Goal: Task Accomplishment & Management: Complete application form

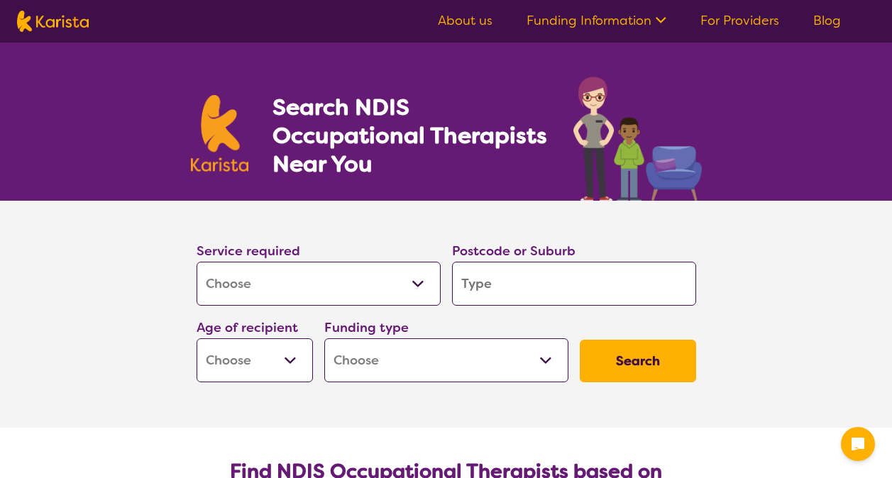
select select "[MEDICAL_DATA]"
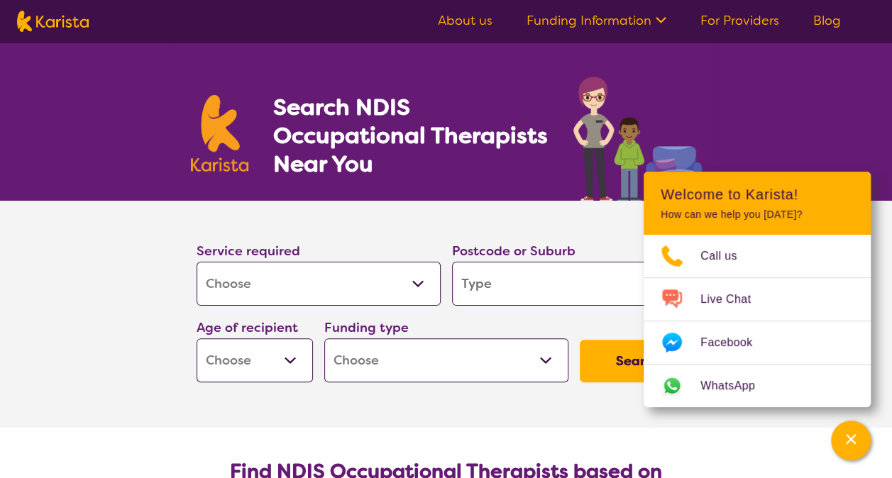
click at [399, 241] on div "Service required Allied Health Assistant Assessment ([MEDICAL_DATA] or [MEDICAL…" at bounding box center [319, 273] width 244 height 65
click at [502, 281] on input "search" at bounding box center [574, 284] width 244 height 44
type input "6"
type input "60"
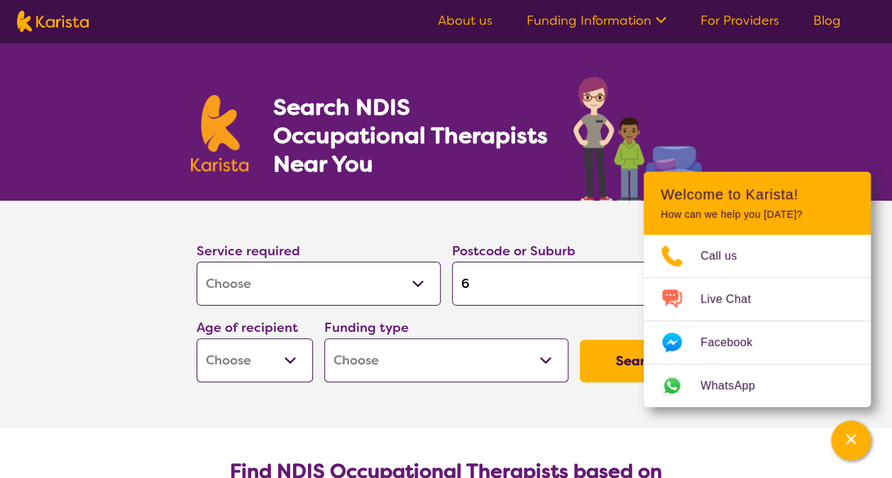
type input "60"
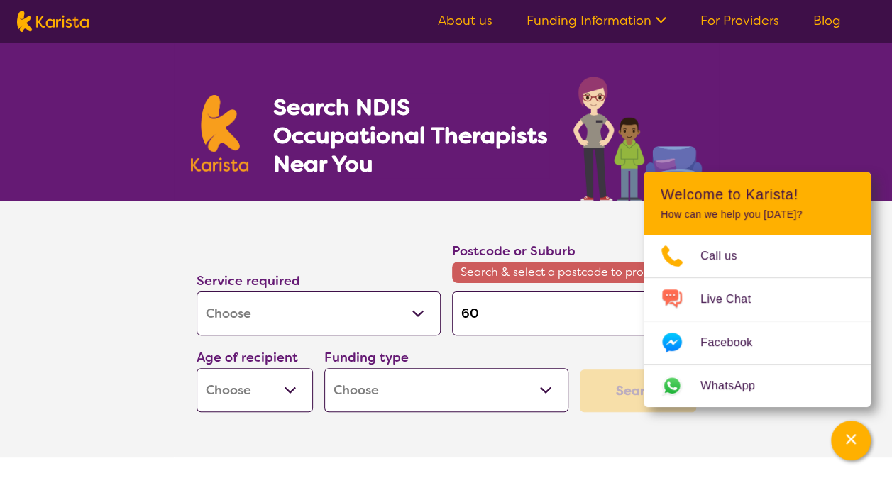
type input "606"
type input "6061"
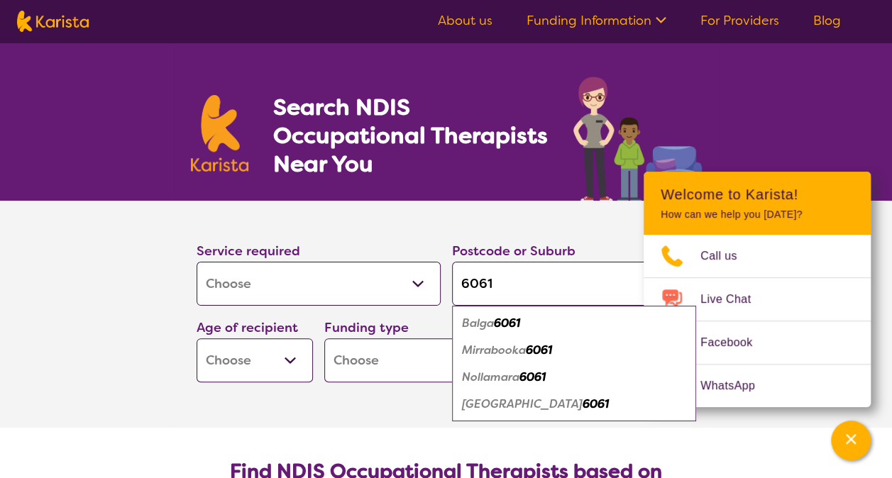
type input "6061"
click at [512, 381] on em "Nollamara" at bounding box center [490, 377] width 57 height 15
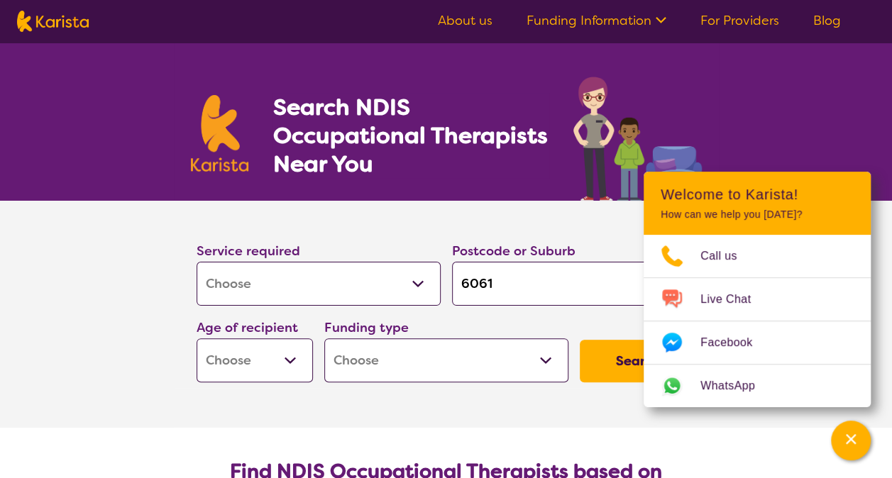
click at [266, 359] on select "Early Childhood - 0 to 9 Child - 10 to 11 Adolescent - 12 to 17 Adult - 18 to 6…" at bounding box center [255, 361] width 116 height 44
select select "EC"
click at [197, 339] on select "Early Childhood - 0 to 9 Child - 10 to 11 Adolescent - 12 to 17 Adult - 18 to 6…" at bounding box center [255, 361] width 116 height 44
select select "EC"
click at [380, 364] on select "Home Care Package (HCP) National Disability Insurance Scheme (NDIS) I don't know" at bounding box center [446, 361] width 244 height 44
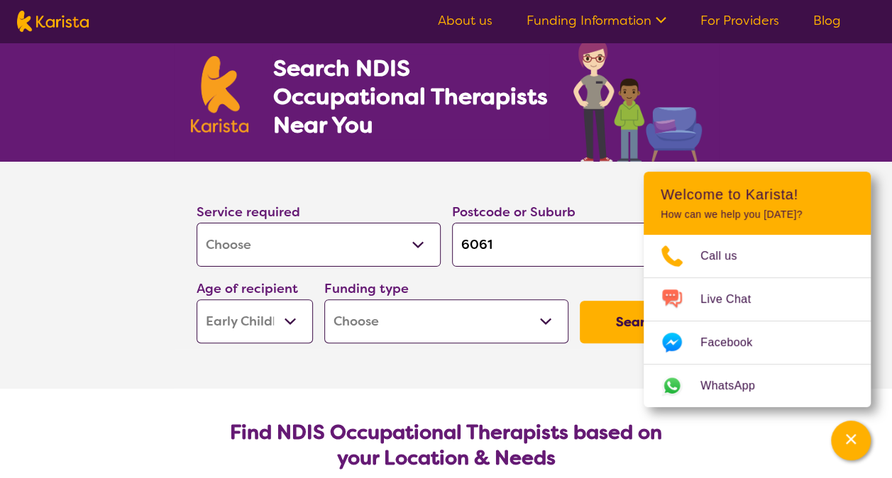
scroll to position [71, 0]
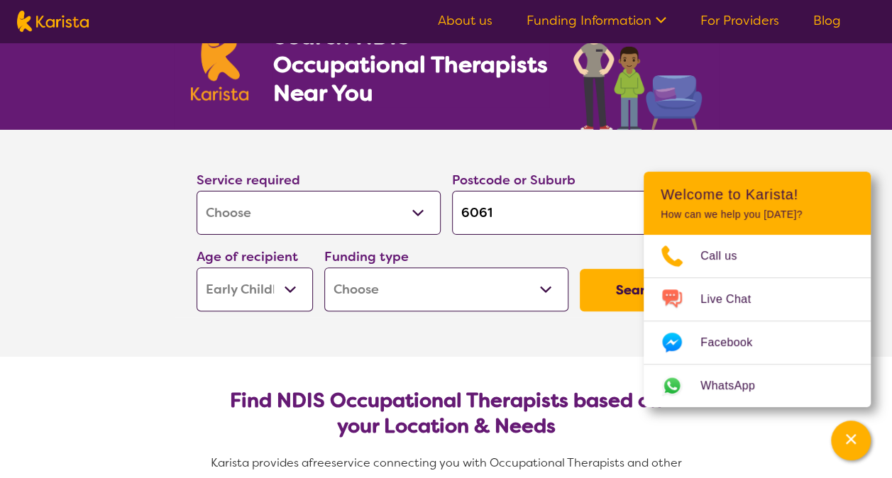
click at [407, 292] on select "Home Care Package (HCP) National Disability Insurance Scheme (NDIS) I don't know" at bounding box center [446, 290] width 244 height 44
select select "NDIS"
click at [324, 268] on select "Home Care Package (HCP) National Disability Insurance Scheme (NDIS) I don't know" at bounding box center [446, 290] width 244 height 44
select select "NDIS"
click at [860, 442] on div "Channel Menu" at bounding box center [851, 440] width 28 height 31
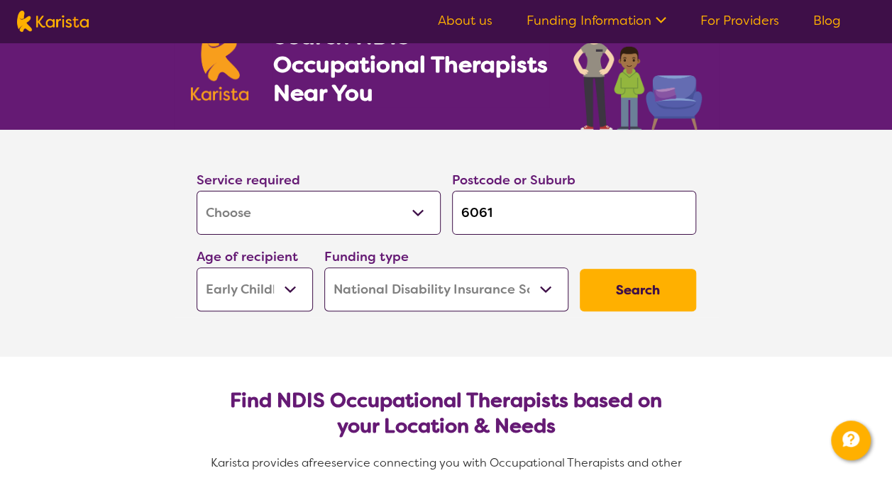
click at [627, 292] on button "Search" at bounding box center [638, 290] width 116 height 43
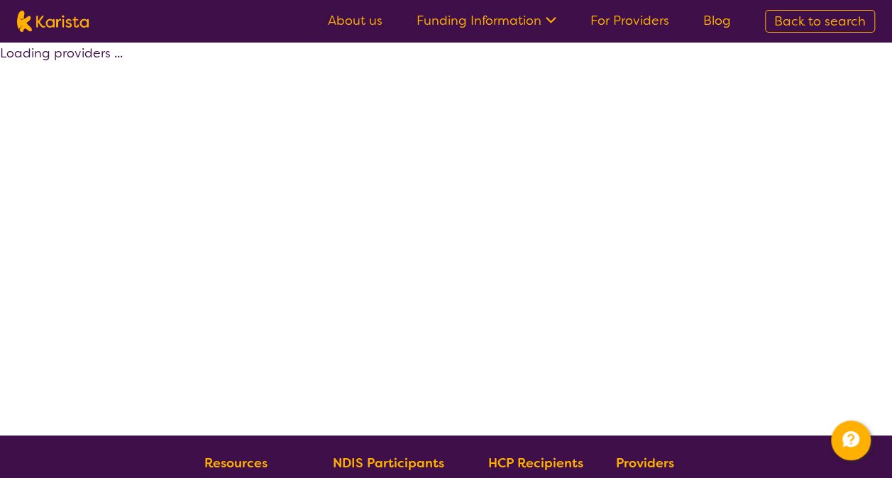
select select "by_score"
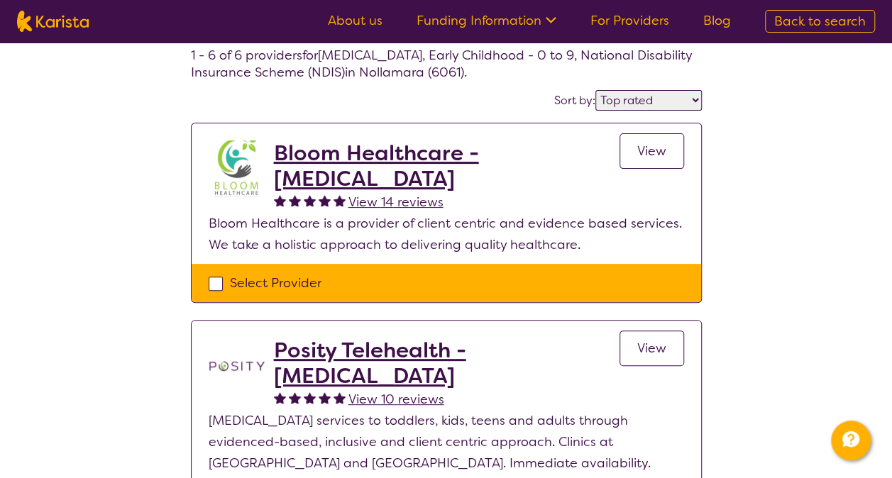
scroll to position [71, 0]
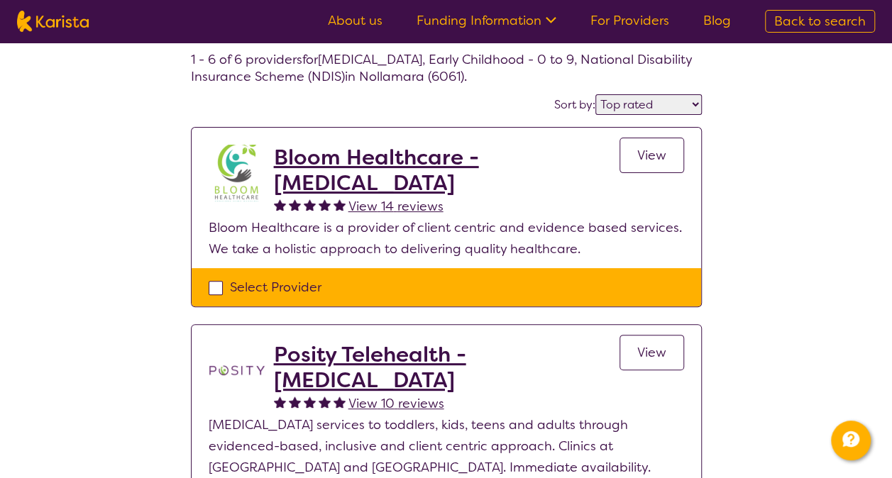
click at [386, 203] on span "View 14 reviews" at bounding box center [396, 206] width 95 height 17
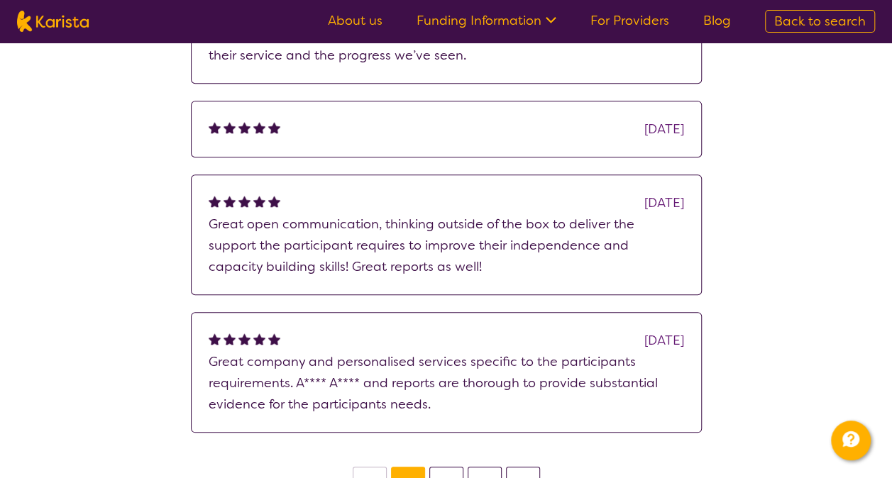
scroll to position [568, 0]
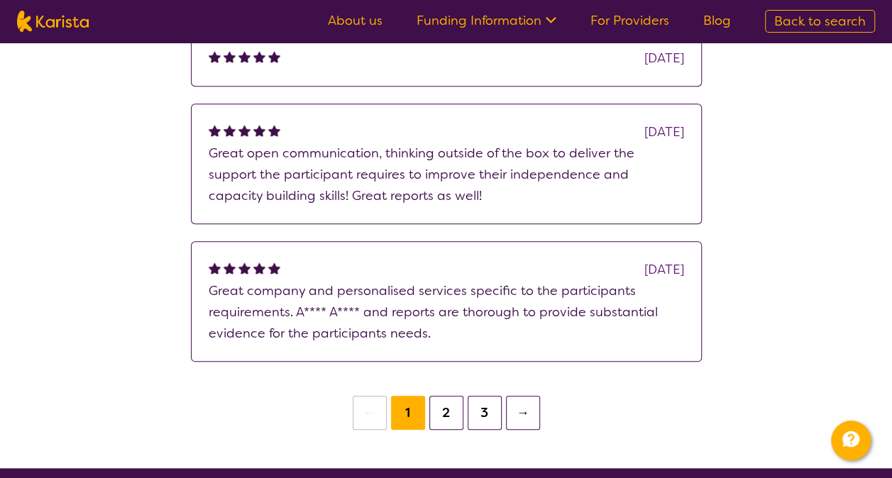
click at [450, 430] on button "2" at bounding box center [446, 413] width 34 height 34
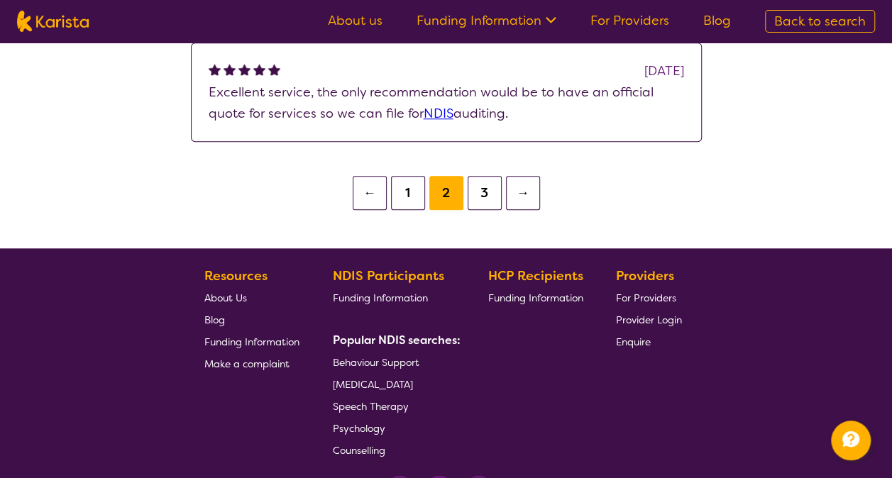
click at [486, 207] on button "3" at bounding box center [485, 193] width 34 height 34
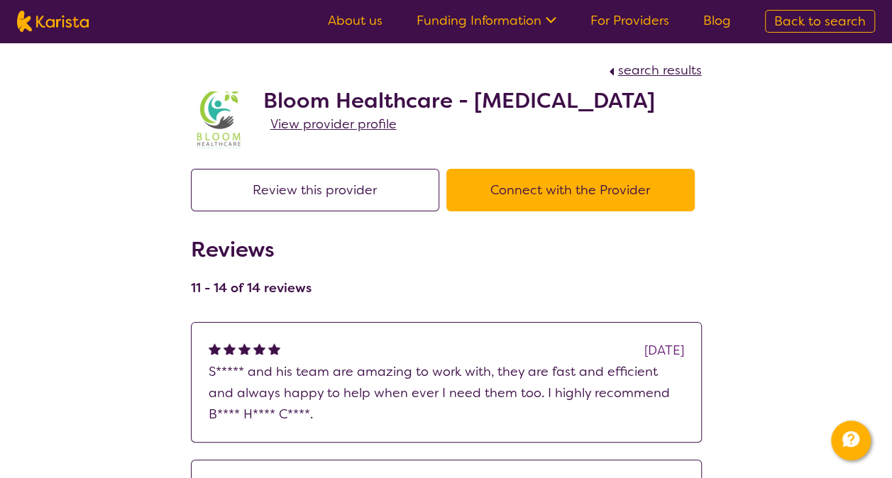
click at [330, 133] on span "View provider profile" at bounding box center [333, 124] width 126 height 17
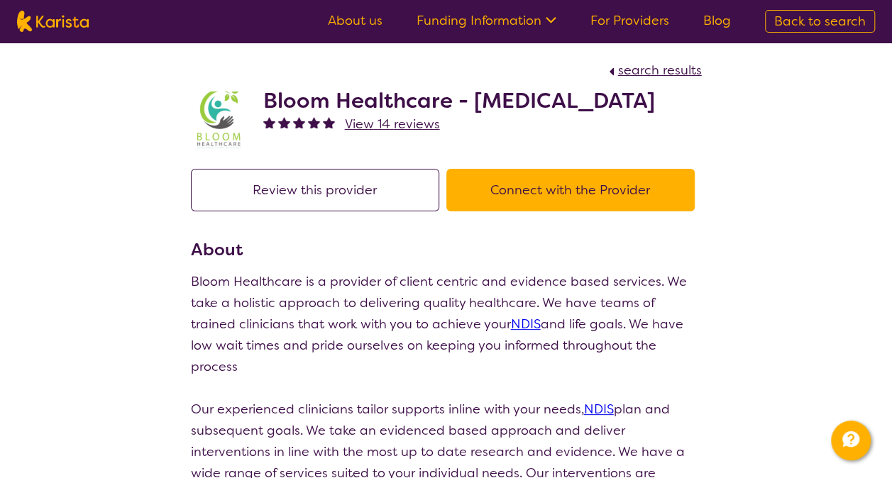
click at [591, 212] on button "Connect with the Provider" at bounding box center [570, 190] width 248 height 43
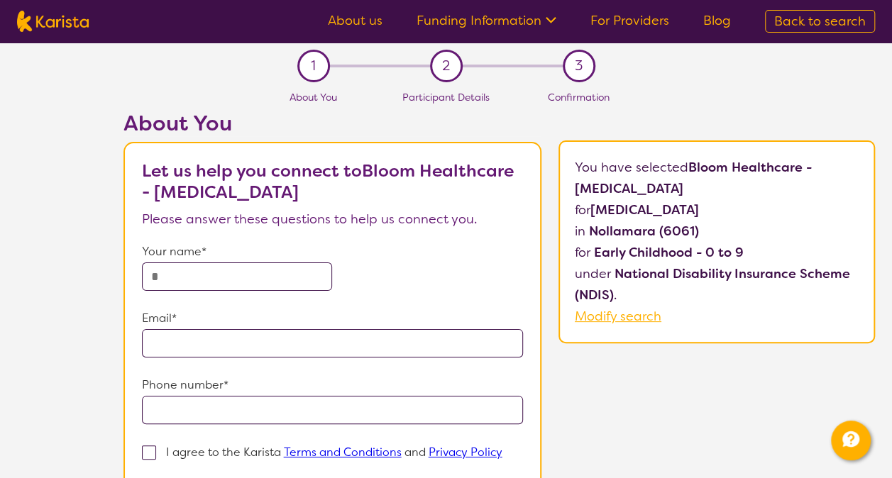
click at [173, 287] on input "text" at bounding box center [237, 277] width 191 height 28
type input "***"
type input "**********"
click at [139, 383] on section "**********" at bounding box center [333, 351] width 418 height 419
click at [168, 396] on input "tel" at bounding box center [333, 410] width 382 height 28
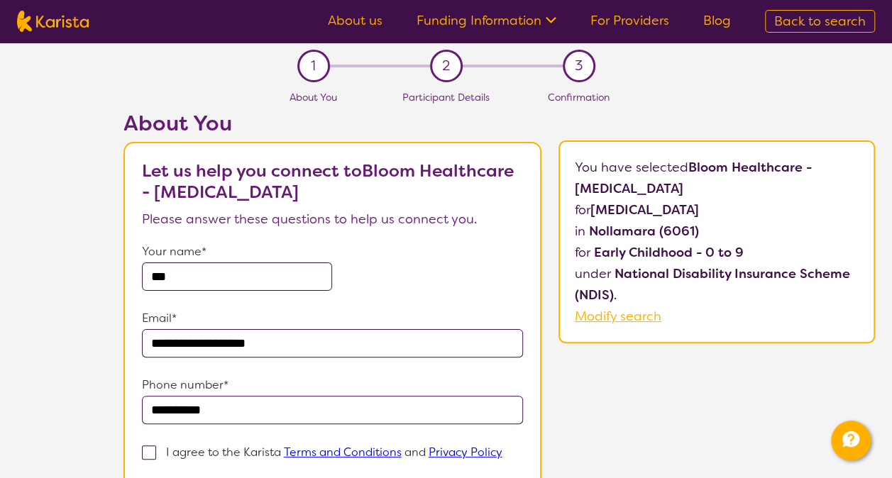
type input "**********"
click at [148, 449] on span at bounding box center [149, 453] width 14 height 14
click at [503, 449] on input "I agree to the Karista Terms and Conditions and Privacy Policy" at bounding box center [507, 451] width 9 height 9
checkbox input "true"
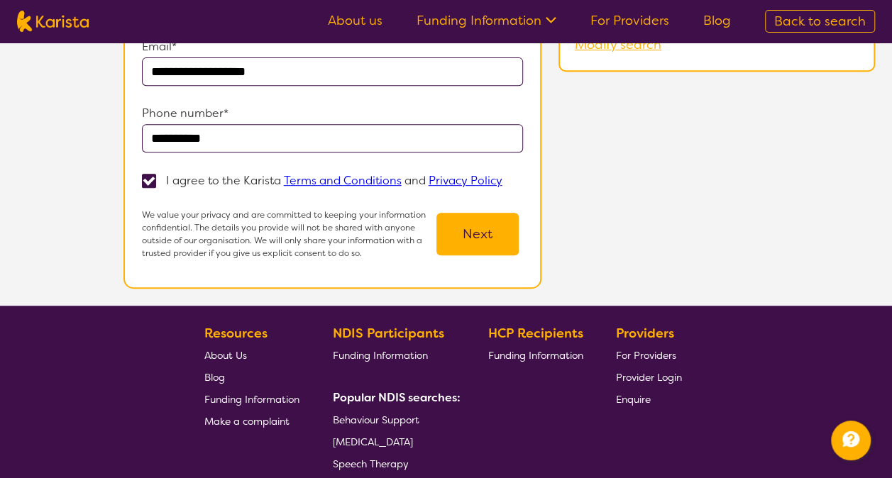
scroll to position [284, 0]
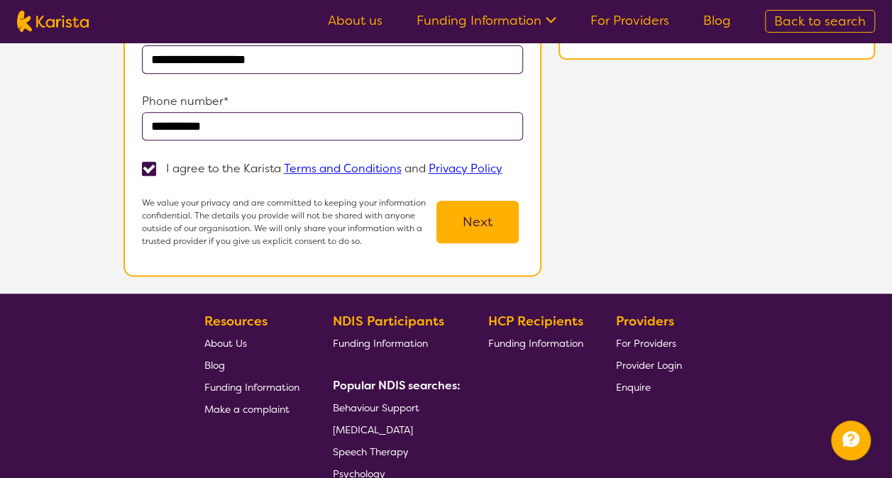
click at [467, 243] on button "Next" at bounding box center [478, 222] width 82 height 43
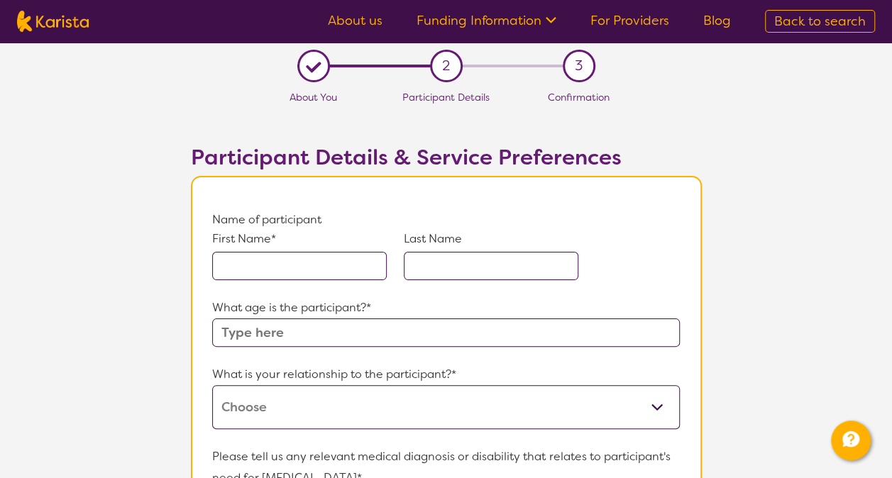
click at [344, 268] on input "text" at bounding box center [299, 266] width 175 height 28
type input "Aydin"
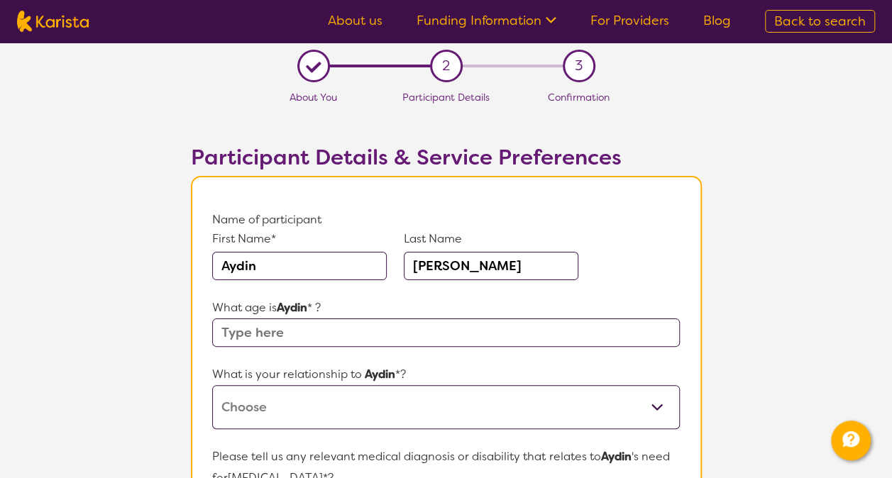
type input "[PERSON_NAME]"
click at [320, 331] on input "text" at bounding box center [445, 333] width 467 height 28
type input "7"
click at [290, 409] on select "This request is for myself I am their parent I am their child I am their spouse…" at bounding box center [445, 407] width 467 height 44
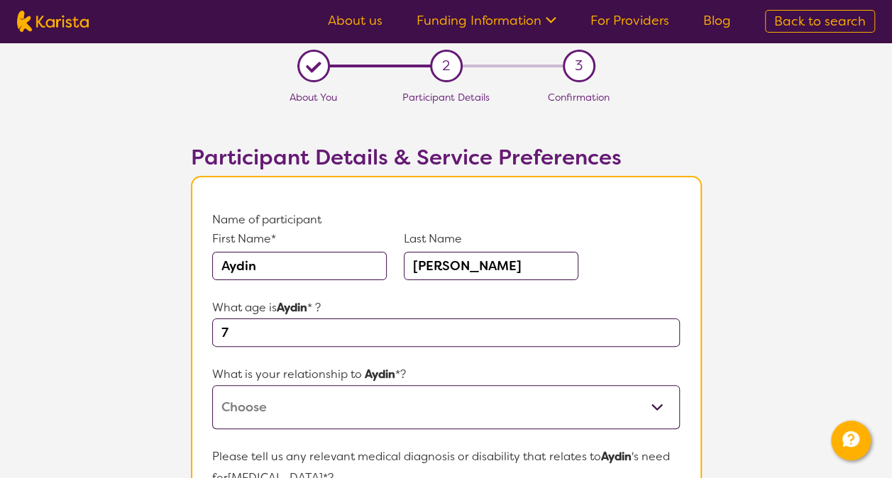
select select "I am their parent"
click at [212, 385] on select "This request is for myself I am their parent I am their child I am their spouse…" at bounding box center [445, 407] width 467 height 44
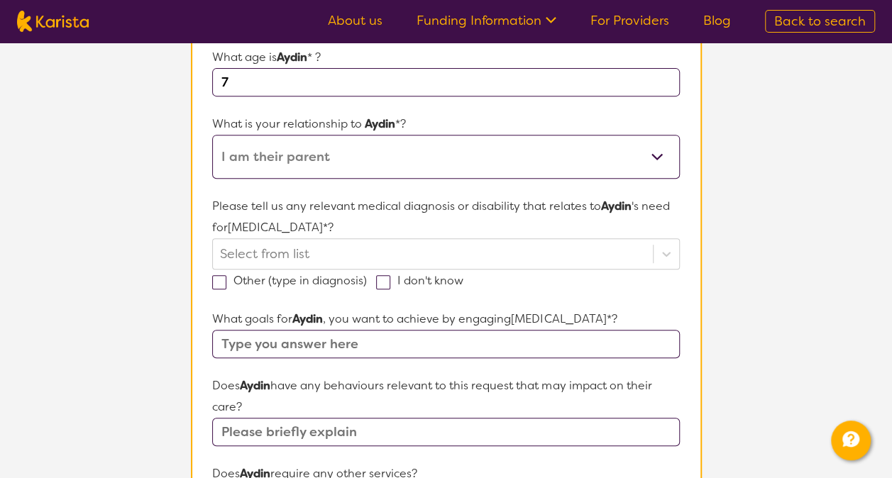
scroll to position [284, 0]
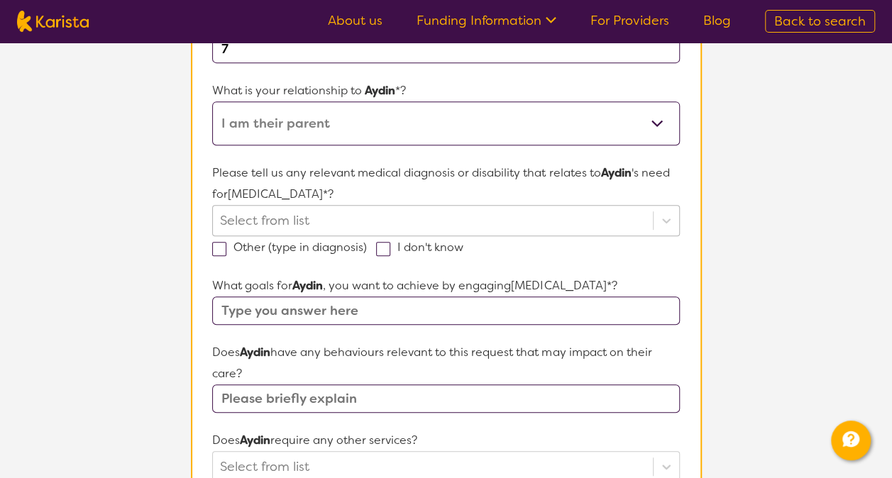
click at [368, 227] on div at bounding box center [432, 221] width 425 height 24
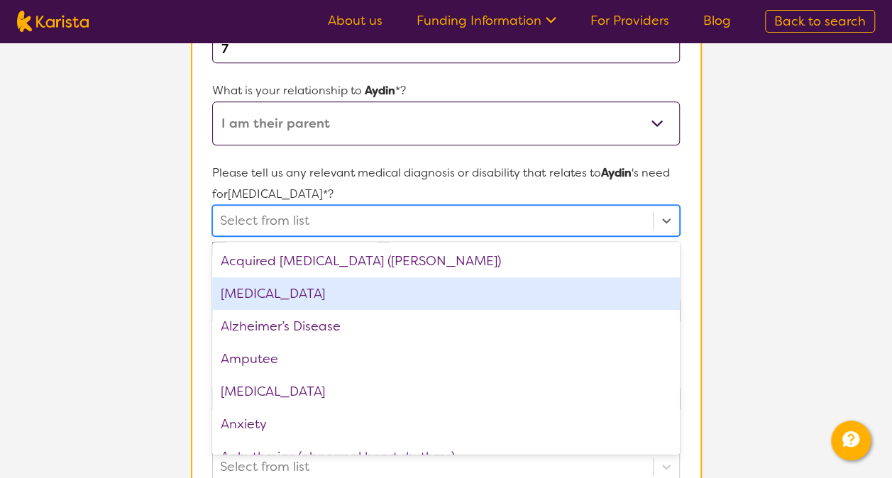
click at [321, 290] on div "[MEDICAL_DATA]" at bounding box center [445, 294] width 467 height 33
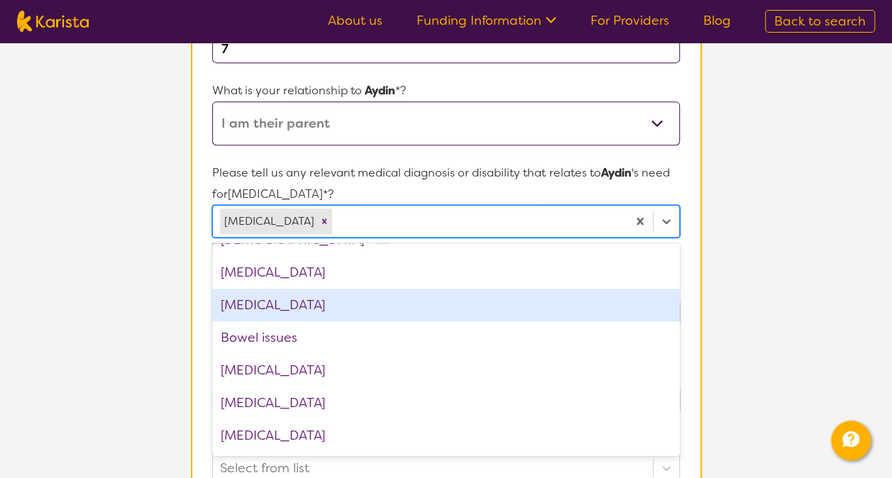
click at [806, 280] on section "L About You 2 Participant Details 3 Confirmation Participant Details & Service …" at bounding box center [446, 385] width 892 height 1253
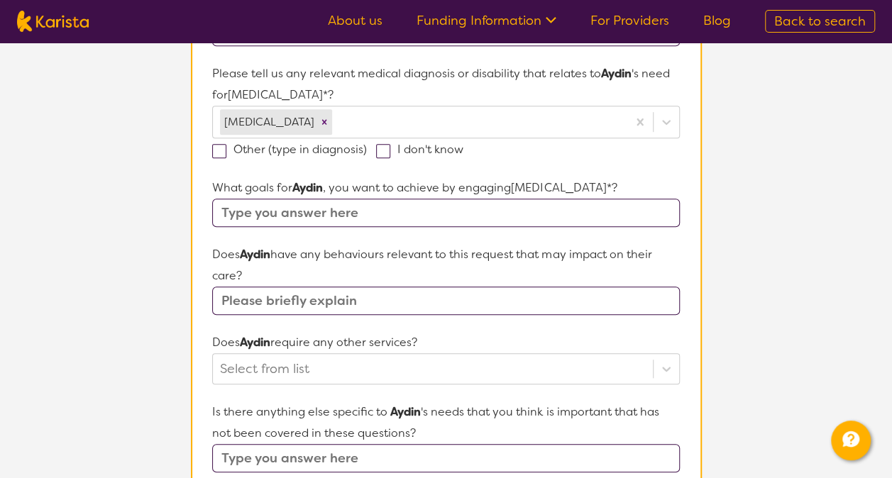
scroll to position [426, 0]
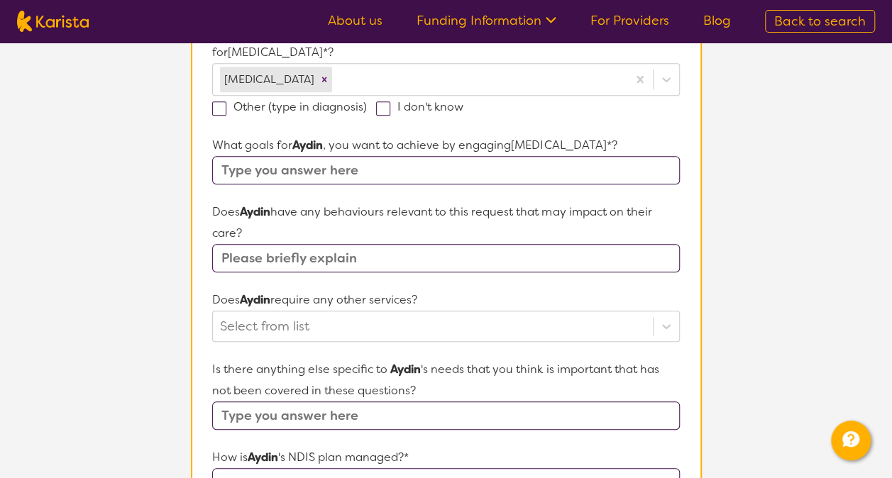
click at [461, 170] on input "text" at bounding box center [445, 170] width 467 height 28
type input "Independence, creative, focused, motivated"
click at [356, 260] on input "text" at bounding box center [445, 258] width 467 height 28
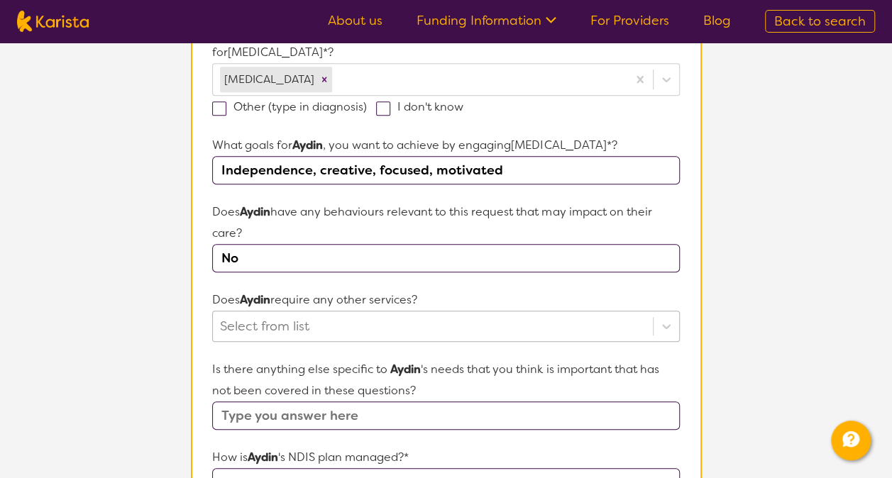
type input "No"
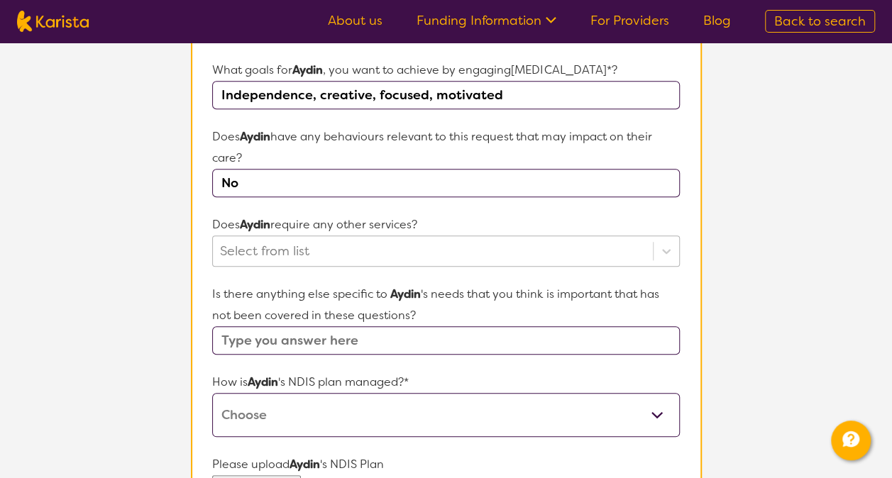
click at [345, 267] on div "Select from list" at bounding box center [445, 251] width 467 height 31
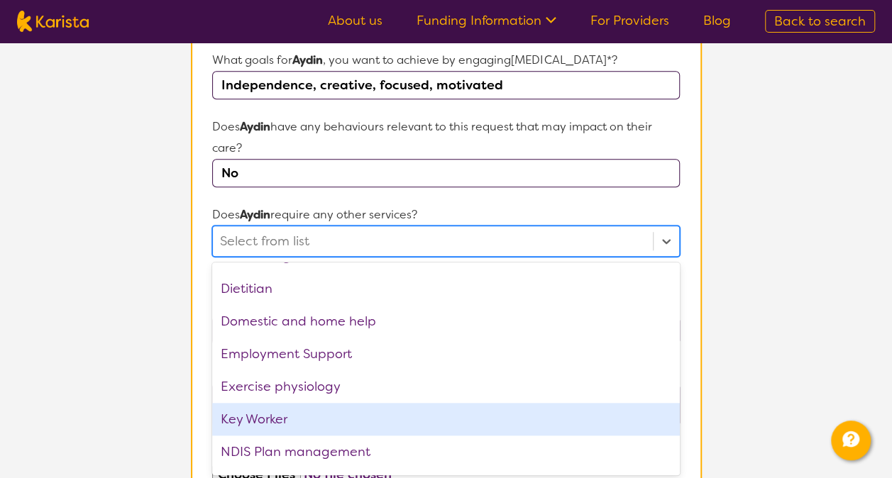
scroll to position [0, 0]
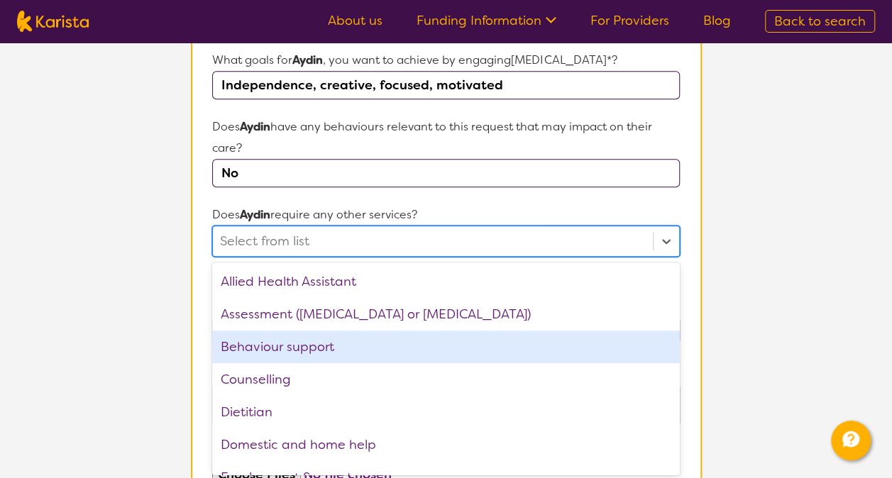
click at [375, 341] on div "Behaviour support" at bounding box center [445, 347] width 467 height 33
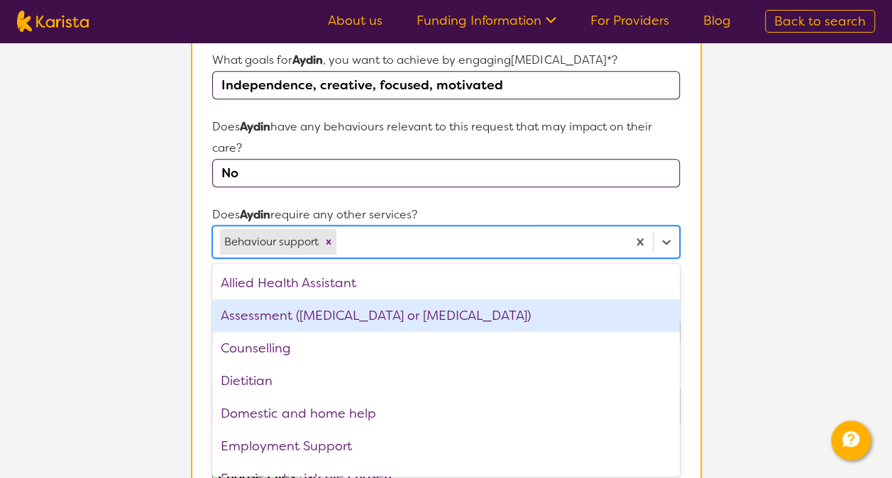
click at [413, 315] on div "Assessment ([MEDICAL_DATA] or [MEDICAL_DATA])" at bounding box center [445, 316] width 467 height 33
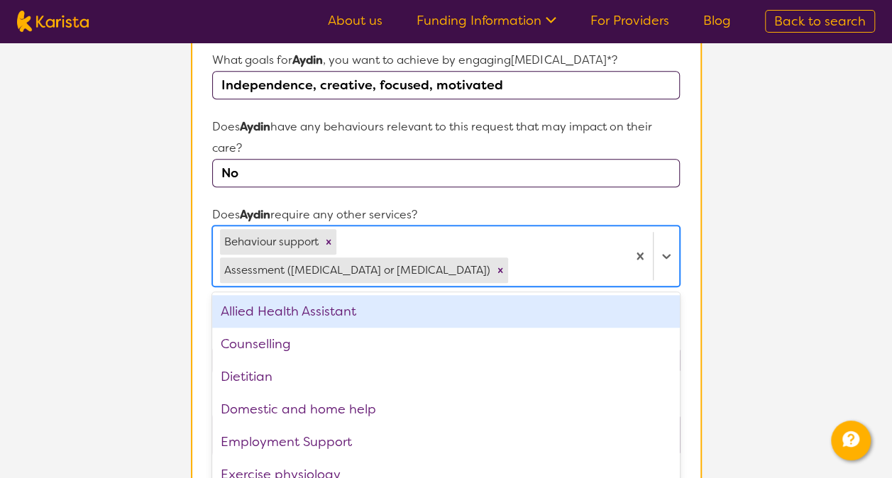
click at [713, 285] on section "Participant Details & Service Preferences Name of participant First Name* [PERS…" at bounding box center [446, 207] width 545 height 1215
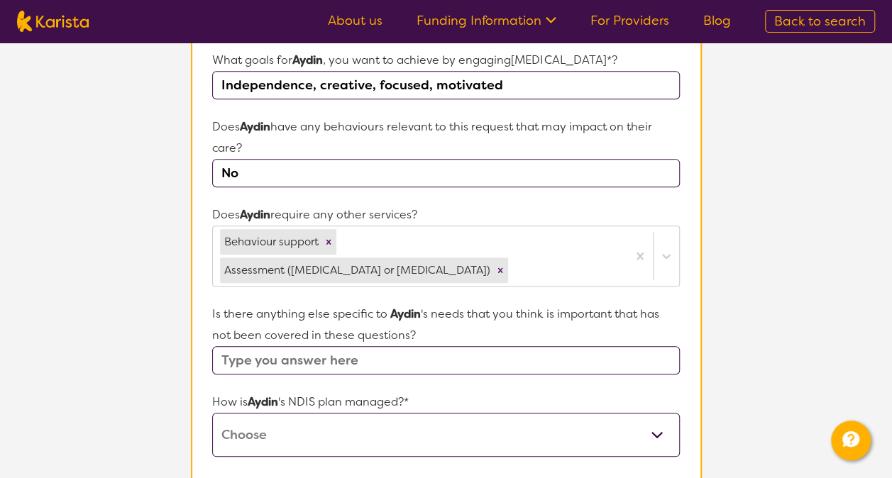
click at [352, 346] on input "text" at bounding box center [445, 360] width 467 height 28
type input "No"
click at [340, 413] on select "Self-managed NDIS plan Managed by a registered plan management provider (not th…" at bounding box center [445, 435] width 467 height 44
select select "Plan Managed"
click at [212, 413] on select "Self-managed NDIS plan Managed by a registered plan management provider (not th…" at bounding box center [445, 435] width 467 height 44
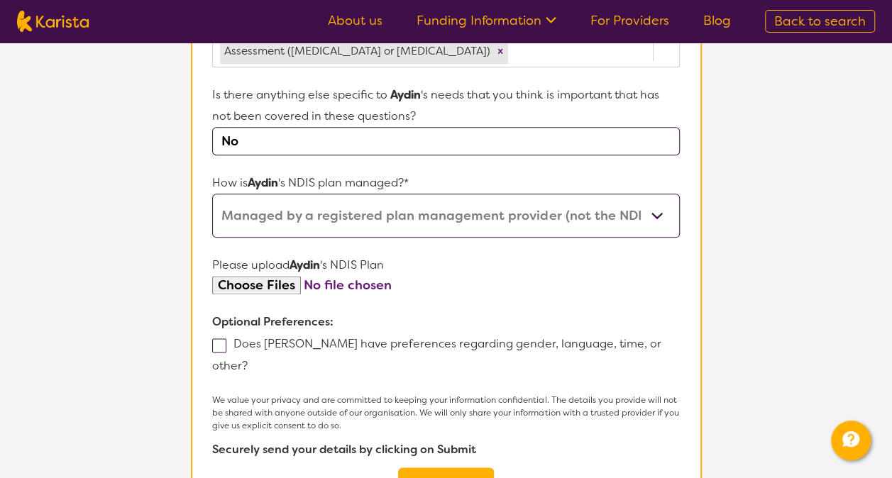
scroll to position [795, 0]
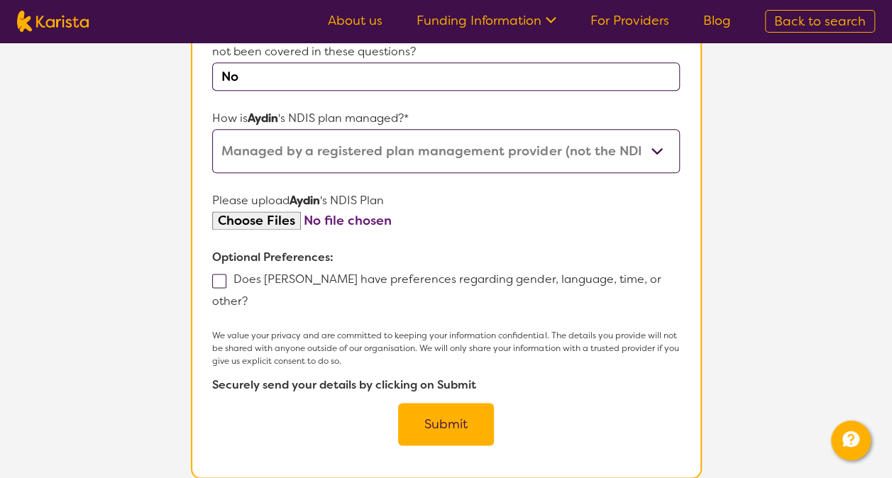
click at [261, 212] on input "file" at bounding box center [445, 221] width 467 height 19
type input "C:\fakepath\432206887_ copy of NDIS plan.pdf"
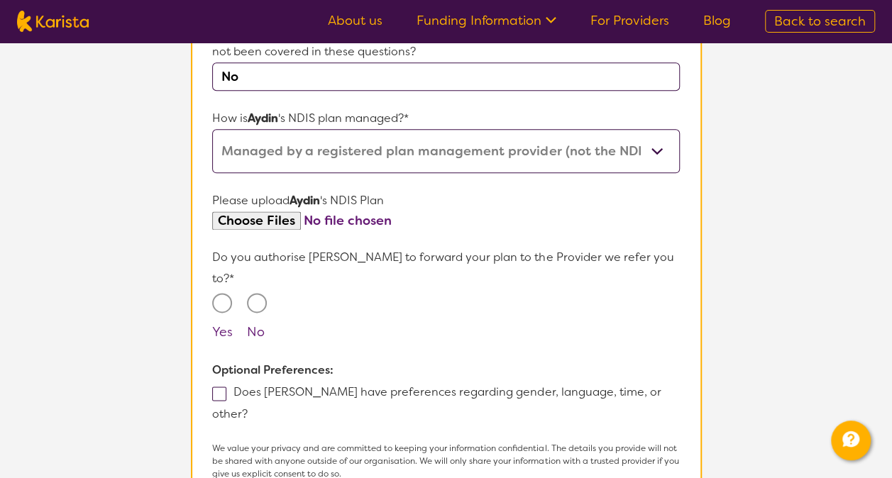
click at [227, 293] on input "Yes" at bounding box center [222, 303] width 20 height 20
radio input "true"
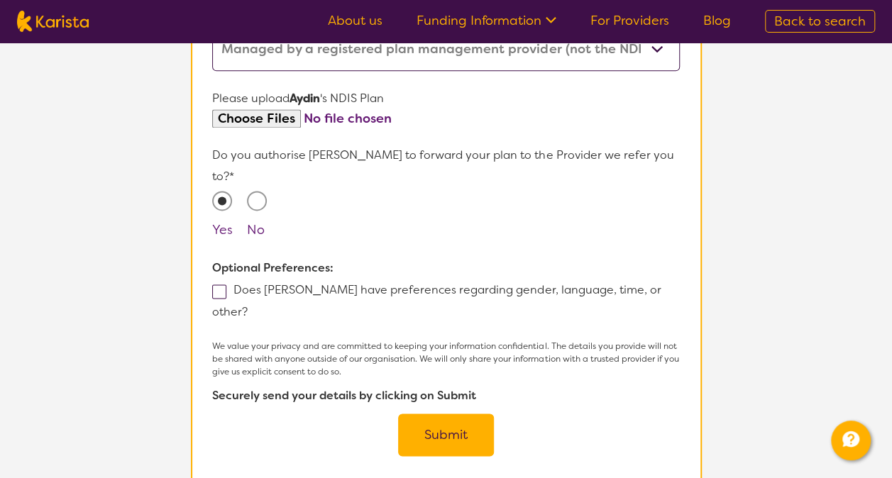
scroll to position [937, 0]
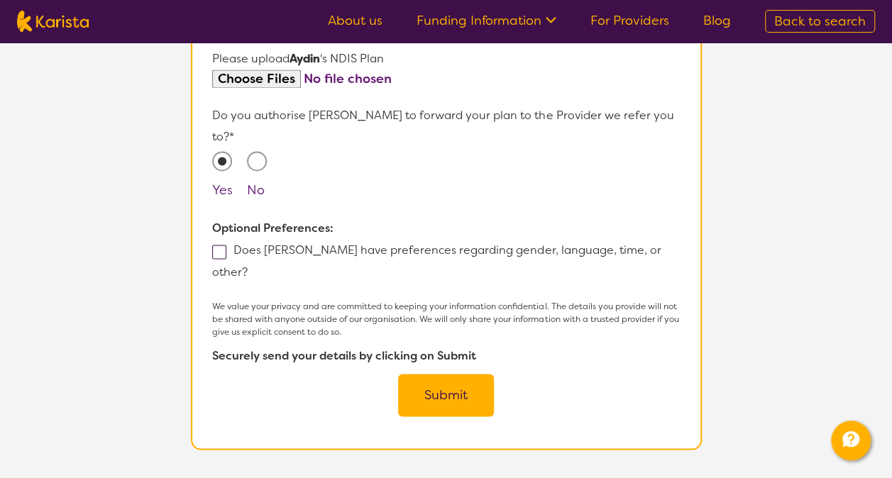
click at [216, 245] on span at bounding box center [219, 252] width 14 height 14
click at [248, 267] on input "Does [PERSON_NAME] have preferences regarding gender, language, time, or other?" at bounding box center [252, 271] width 9 height 9
checkbox input "true"
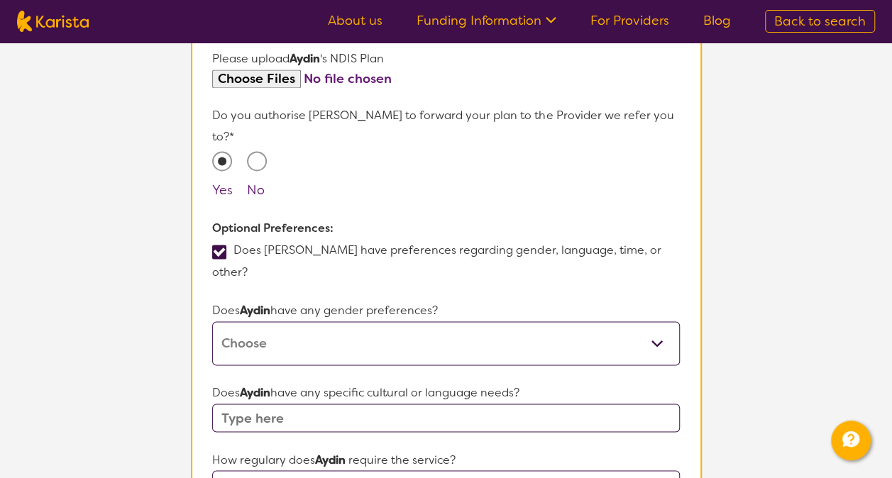
click at [288, 322] on select "[DEMOGRAPHIC_DATA] [DEMOGRAPHIC_DATA] Other No Preference" at bounding box center [445, 344] width 467 height 44
select select "No preference"
click at [212, 322] on select "[DEMOGRAPHIC_DATA] [DEMOGRAPHIC_DATA] Other No Preference" at bounding box center [445, 344] width 467 height 44
click at [322, 404] on input "text" at bounding box center [445, 418] width 467 height 28
type input "No"
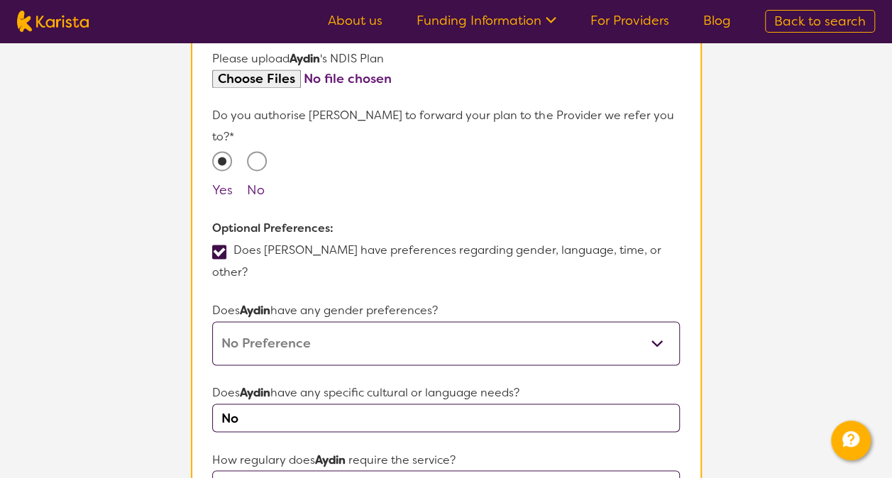
select select "Weekly"
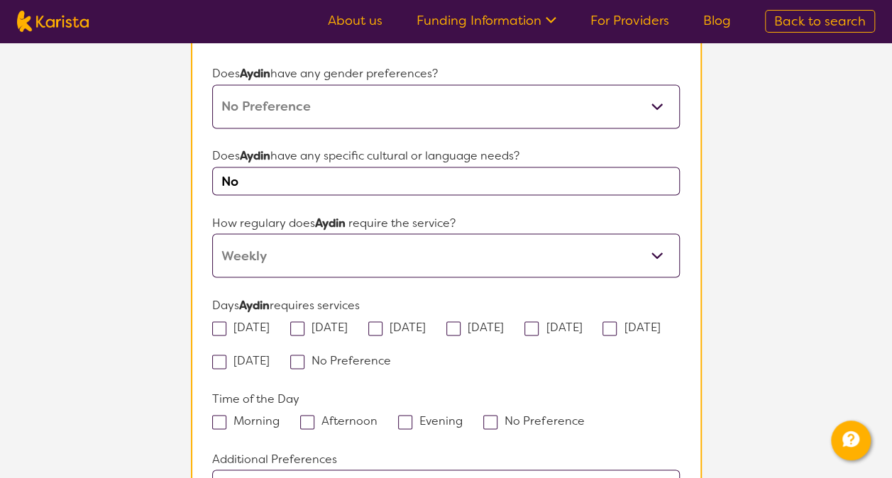
scroll to position [1221, 0]
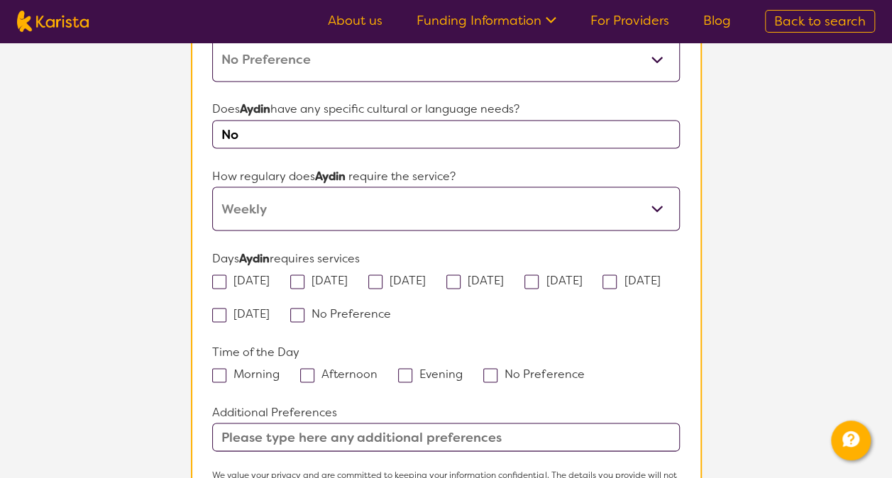
click at [226, 273] on label "[DATE]" at bounding box center [245, 280] width 67 height 15
click at [270, 275] on input "[DATE]" at bounding box center [274, 279] width 9 height 9
checkbox input "true"
click at [315, 273] on label "[DATE]" at bounding box center [323, 280] width 67 height 15
click at [348, 275] on input "[DATE]" at bounding box center [352, 279] width 9 height 9
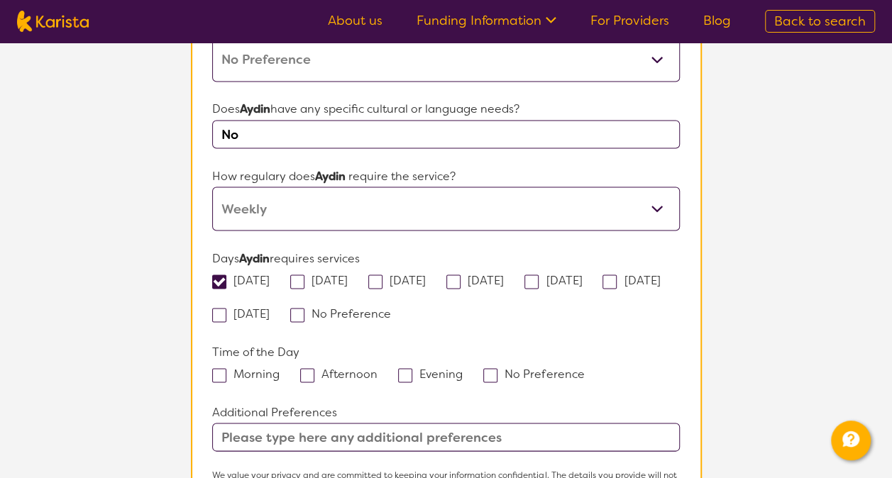
checkbox input "true"
click at [383, 275] on span at bounding box center [375, 282] width 14 height 14
click at [426, 275] on input "[DATE]" at bounding box center [430, 279] width 9 height 9
checkbox input "true"
click at [461, 275] on span at bounding box center [453, 282] width 14 height 14
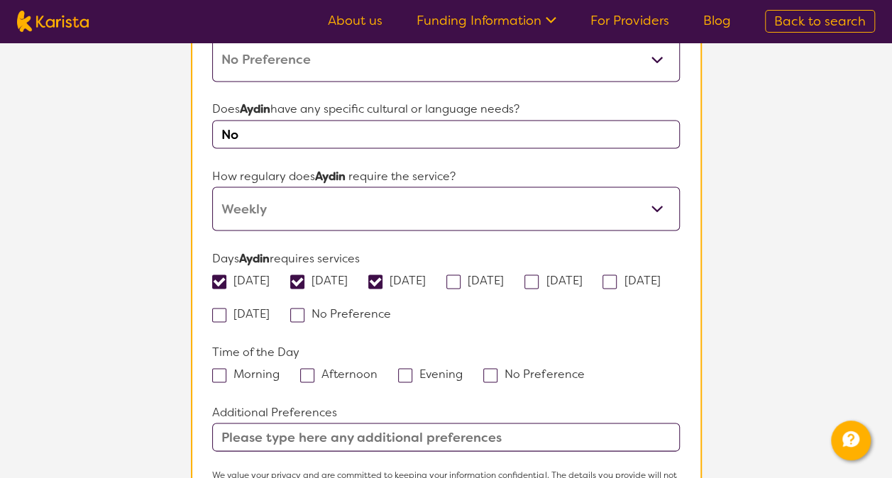
click at [504, 275] on input "[DATE]" at bounding box center [508, 279] width 9 height 9
checkbox input "true"
click at [398, 368] on span at bounding box center [405, 375] width 14 height 14
click at [463, 368] on input "Evening" at bounding box center [467, 372] width 9 height 9
checkbox input "true"
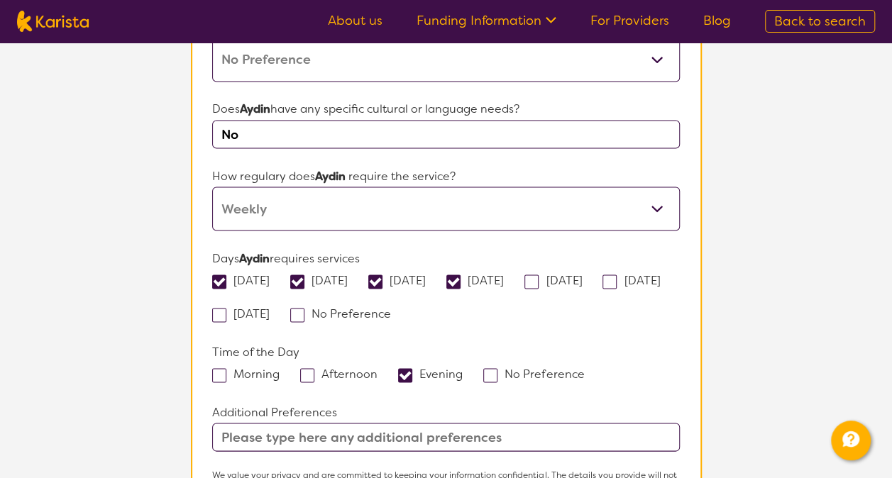
click at [308, 368] on span at bounding box center [307, 375] width 14 height 14
click at [378, 368] on input "Afternoon" at bounding box center [382, 372] width 9 height 9
checkbox input "true"
click at [317, 423] on input "text" at bounding box center [445, 437] width 467 height 28
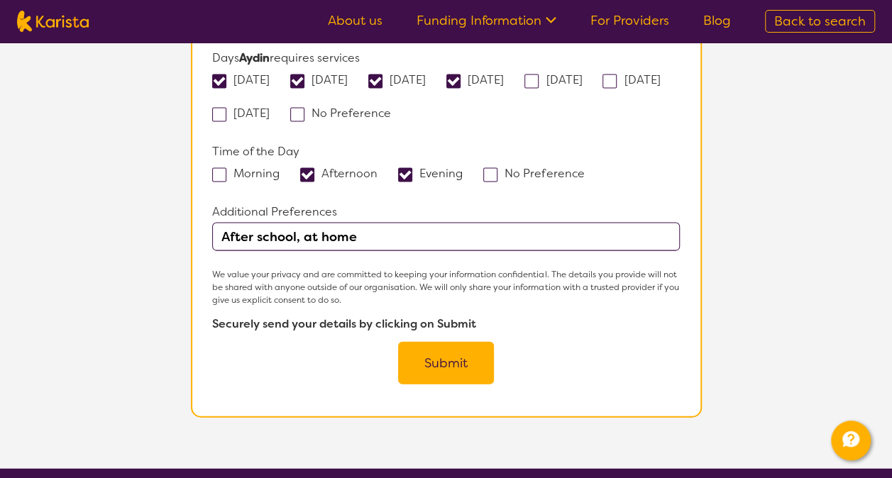
scroll to position [1505, 0]
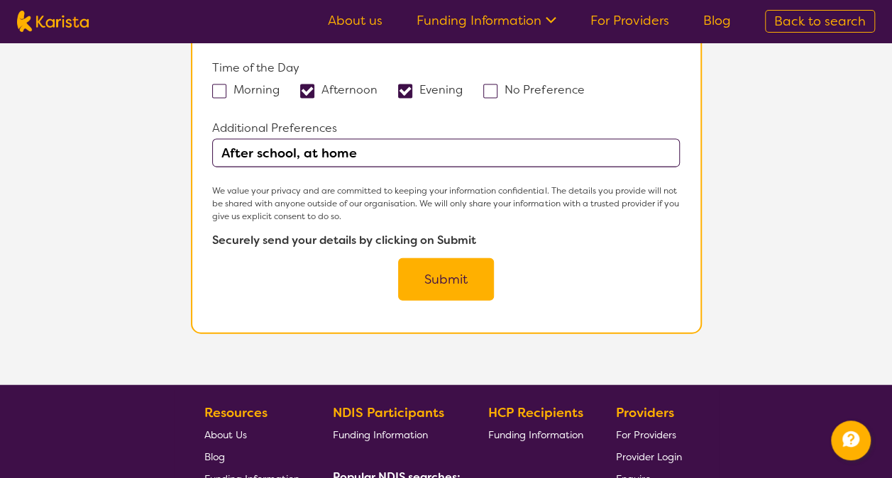
type input "After school, at home"
click at [463, 258] on button "Submit" at bounding box center [446, 279] width 96 height 43
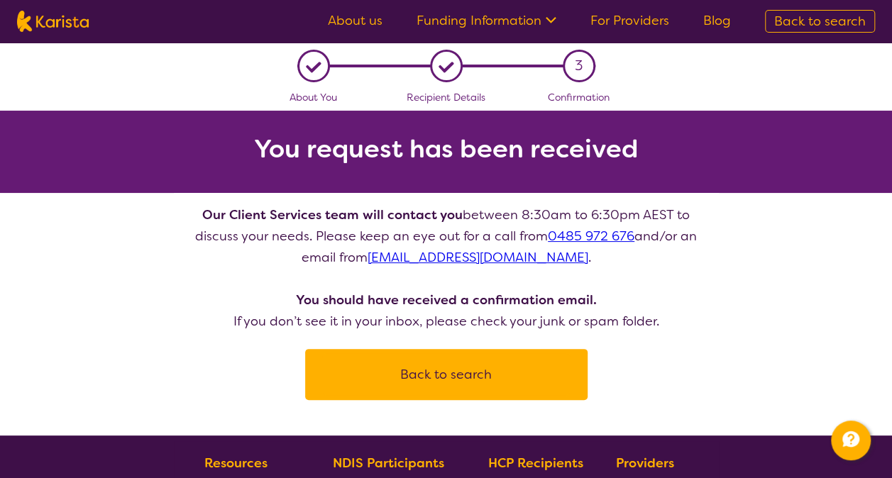
click at [454, 380] on button "Back to search" at bounding box center [446, 374] width 248 height 43
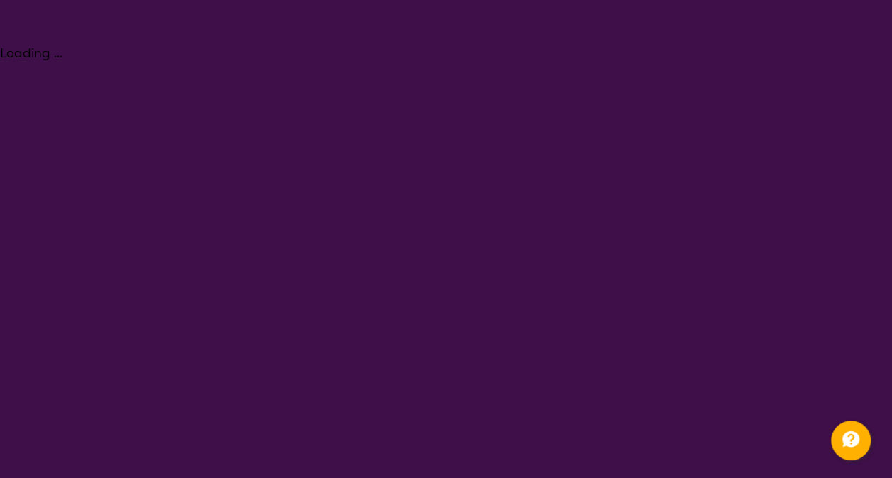
select select "[MEDICAL_DATA]"
select select "EC"
select select "NDIS"
select select "[MEDICAL_DATA]"
select select "EC"
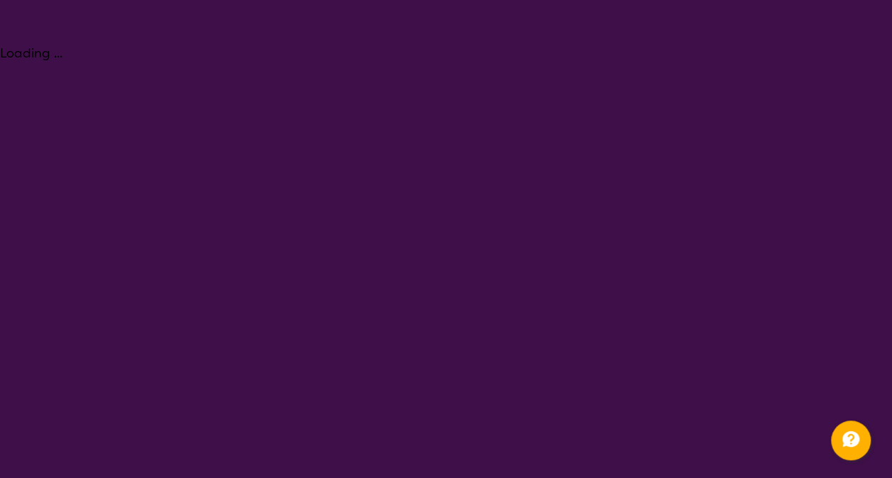
select select "NDIS"
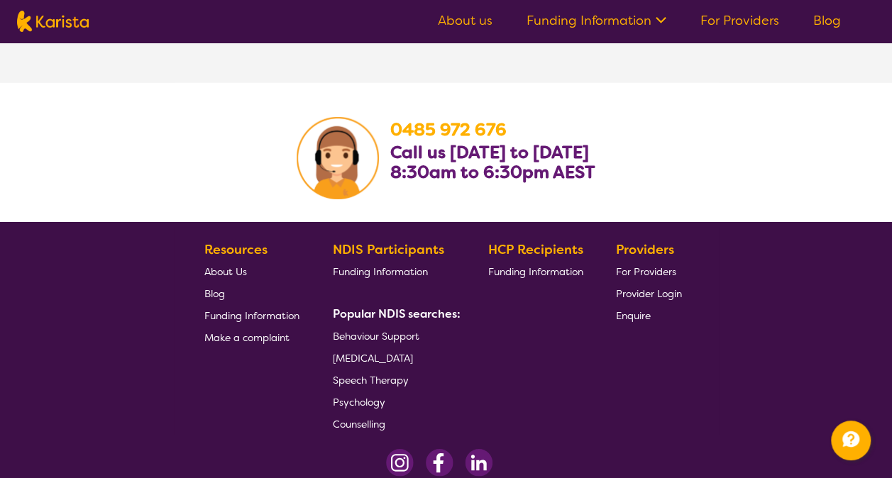
scroll to position [2411, 0]
